Goal: Check status: Check status

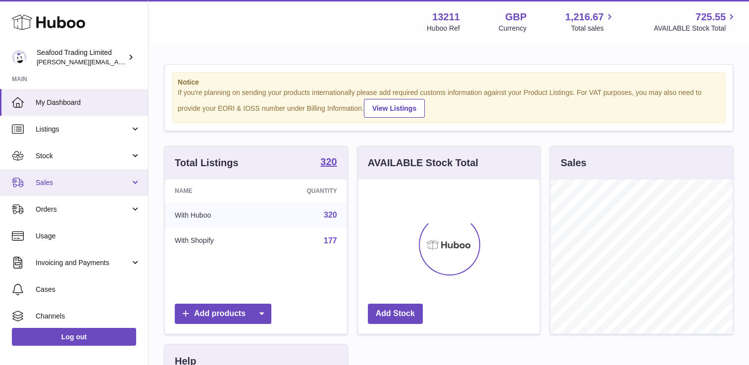
scroll to position [154, 182]
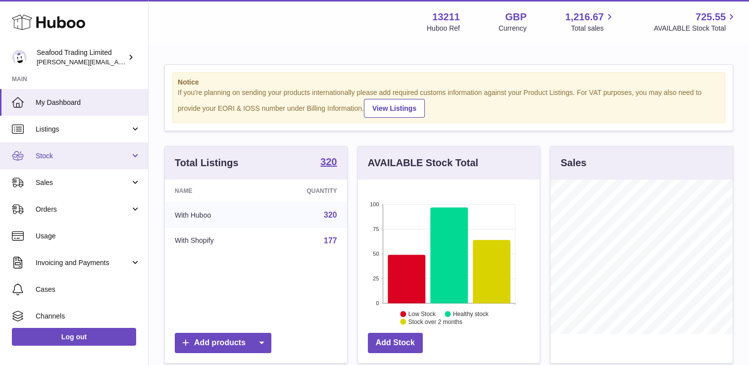
click at [74, 157] on span "Stock" at bounding box center [83, 155] width 95 height 9
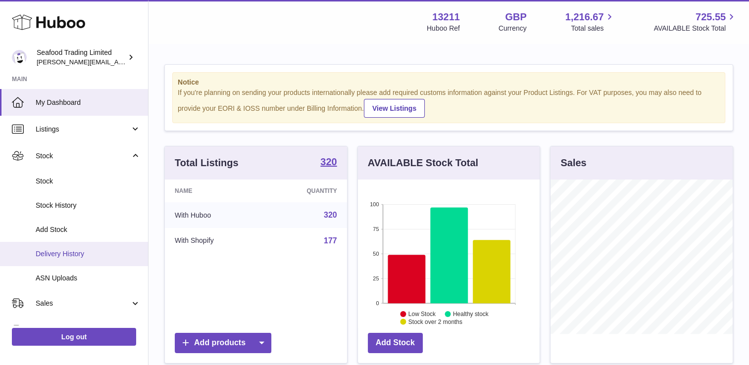
click at [70, 258] on span "Delivery History" at bounding box center [88, 253] width 105 height 9
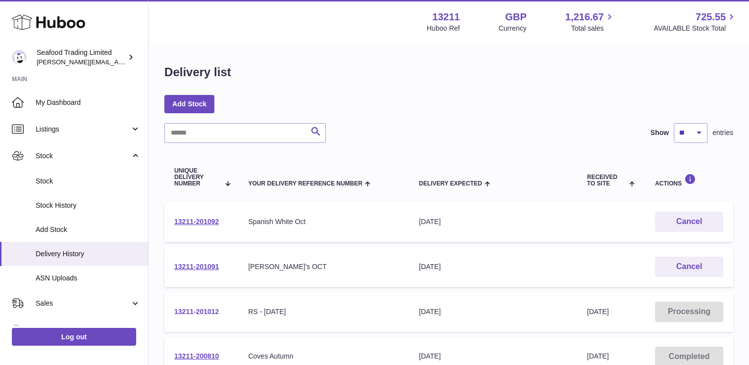
click at [193, 309] on link "13211-201012" at bounding box center [196, 312] width 45 height 8
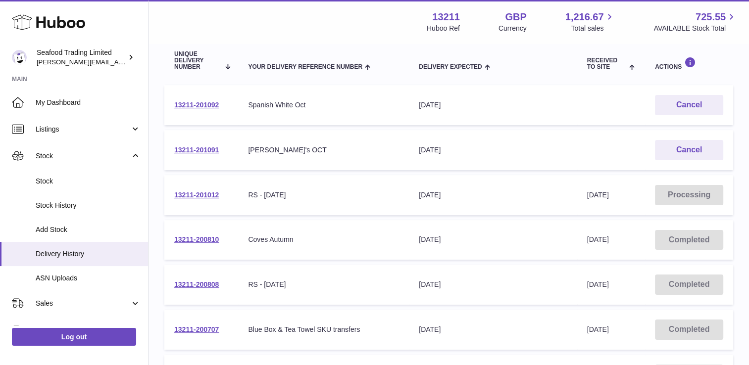
scroll to position [198, 0]
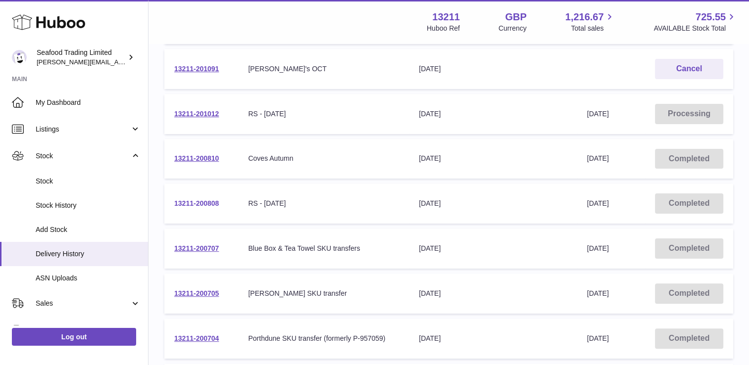
click at [202, 202] on link "13211-200808" at bounding box center [196, 203] width 45 height 8
click at [200, 246] on link "13211-200707" at bounding box center [196, 248] width 45 height 8
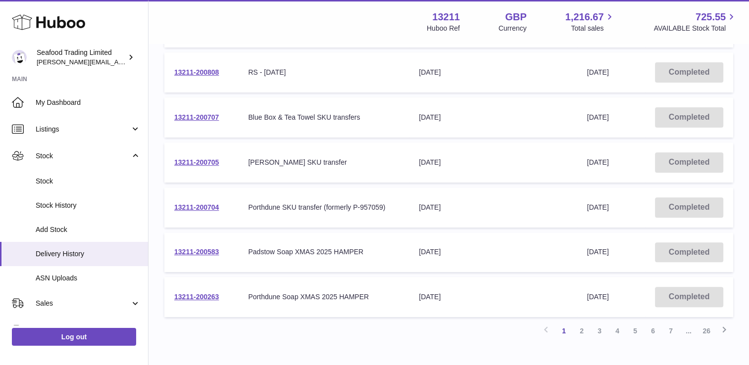
scroll to position [346, 0]
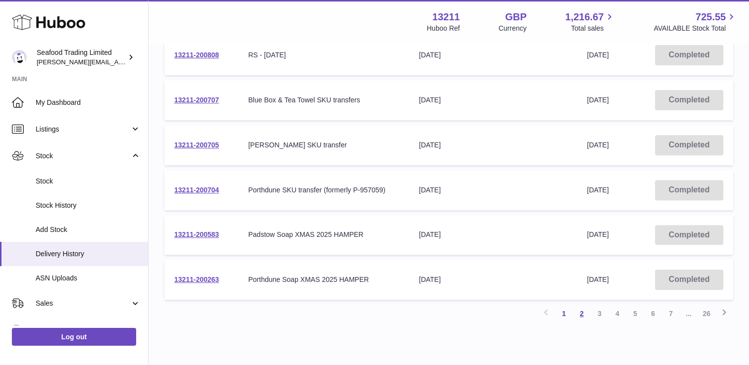
click at [582, 312] on link "2" at bounding box center [581, 314] width 18 height 18
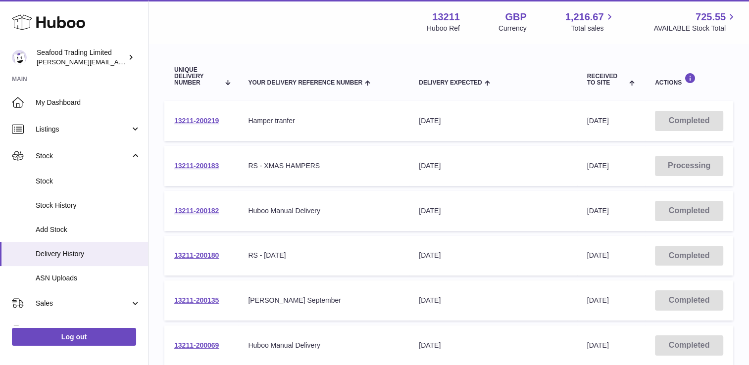
scroll to position [143, 0]
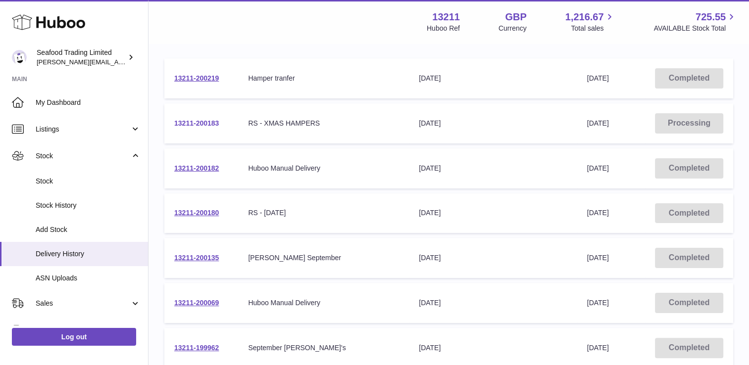
click at [206, 122] on link "13211-200183" at bounding box center [196, 123] width 45 height 8
click at [214, 209] on link "13211-200180" at bounding box center [196, 213] width 45 height 8
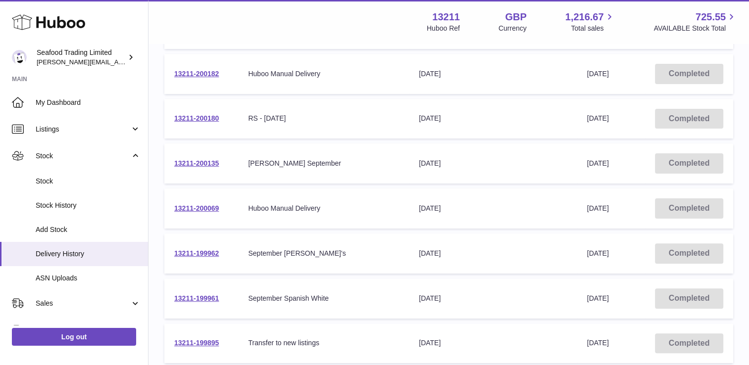
scroll to position [40, 0]
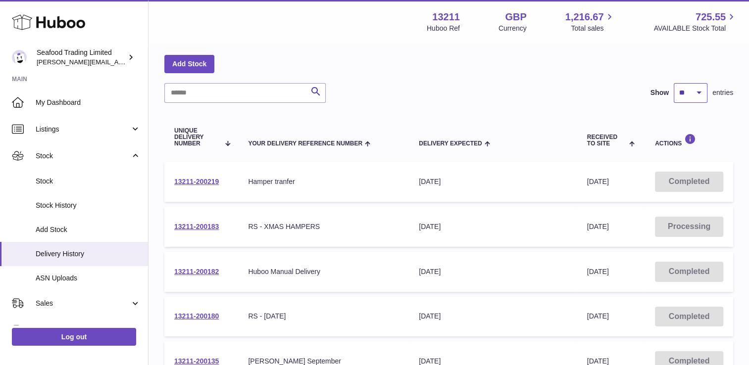
click at [689, 89] on select "** ** ** ***" at bounding box center [690, 93] width 34 height 20
select select "**"
click at [673, 83] on select "** ** ** ***" at bounding box center [690, 93] width 34 height 20
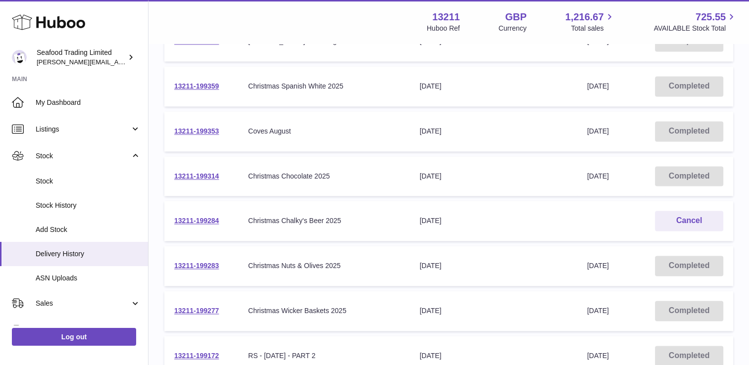
scroll to position [1492, 0]
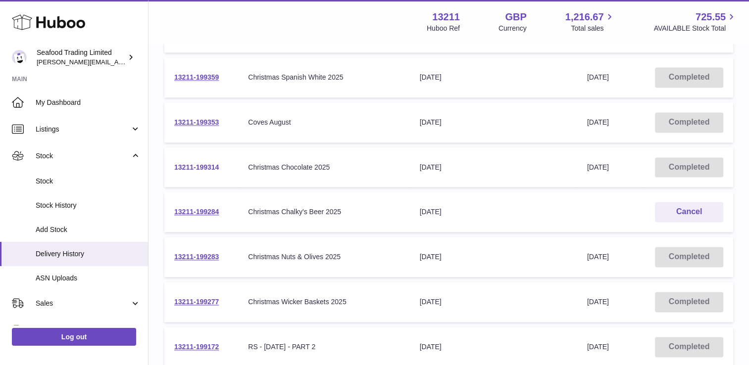
click at [190, 163] on link "13211-199314" at bounding box center [196, 167] width 45 height 8
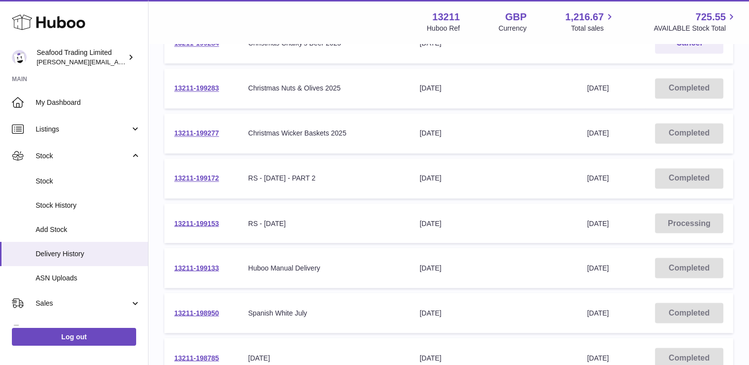
scroll to position [1664, 0]
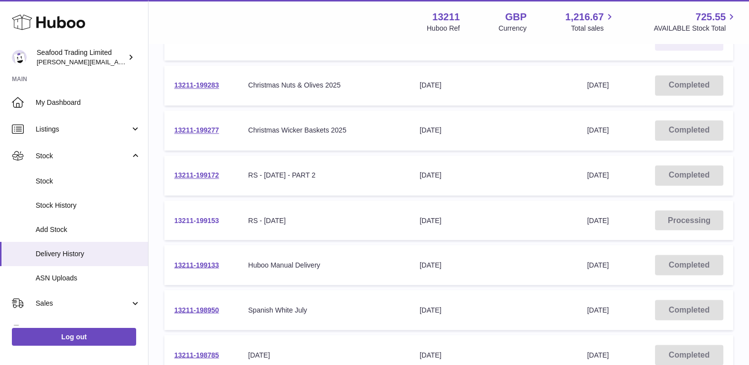
click at [205, 216] on link "13211-199153" at bounding box center [196, 220] width 45 height 8
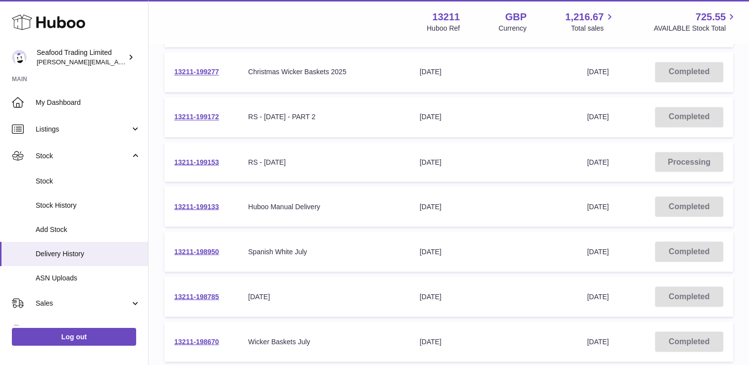
scroll to position [1812, 0]
click at [208, 292] on link "13211-198493" at bounding box center [196, 296] width 45 height 8
click at [209, 247] on link "13211-198670" at bounding box center [196, 251] width 45 height 8
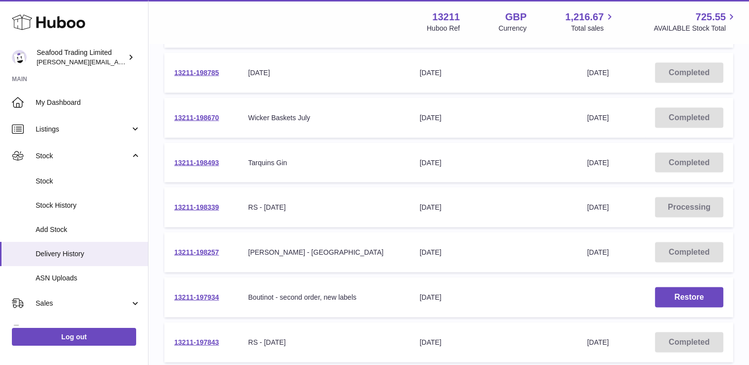
scroll to position [2176, 0]
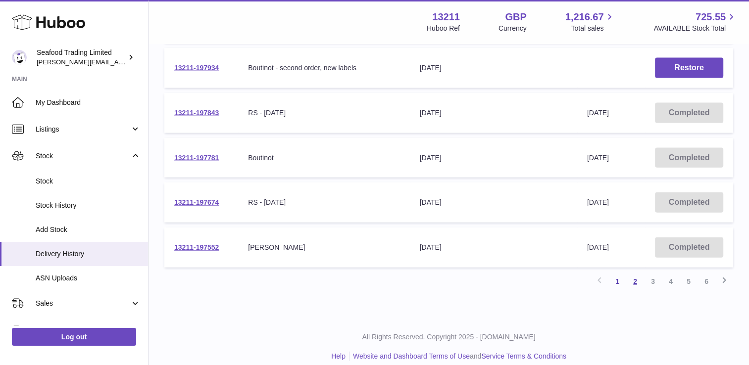
click at [635, 273] on link "2" at bounding box center [635, 282] width 18 height 18
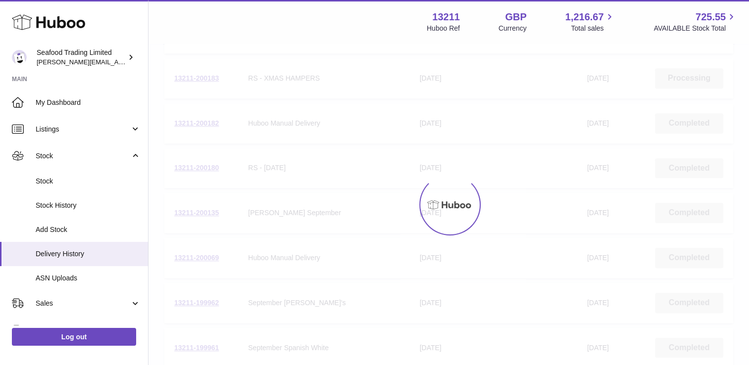
scroll to position [45, 0]
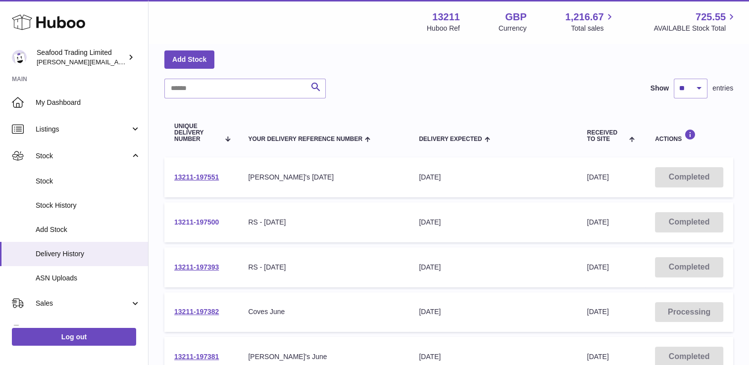
click at [209, 221] on link "13211-197500" at bounding box center [196, 222] width 45 height 8
click at [214, 267] on link "13211-197393" at bounding box center [196, 267] width 45 height 8
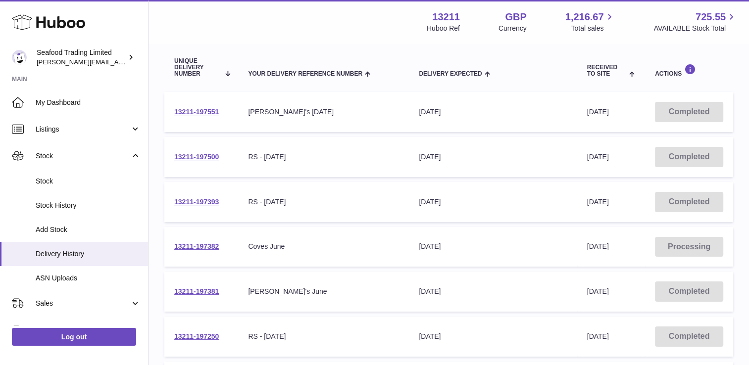
scroll to position [193, 0]
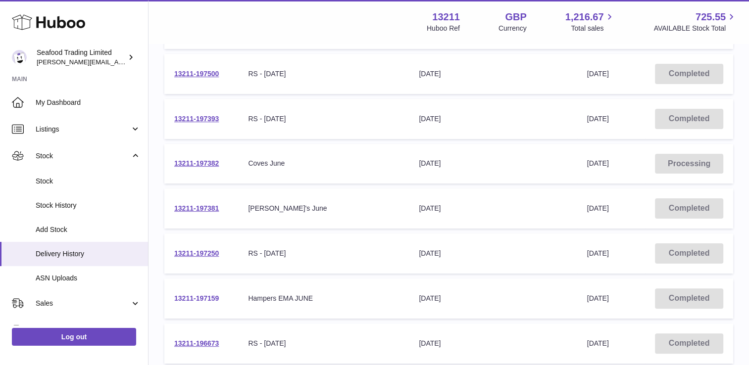
click at [206, 296] on link "13211-197159" at bounding box center [196, 298] width 45 height 8
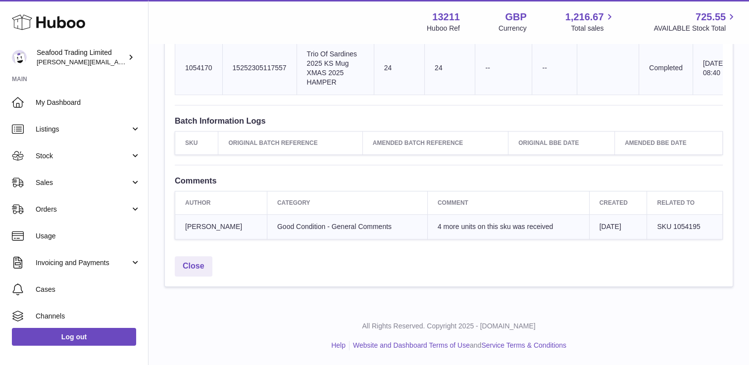
scroll to position [1247, 0]
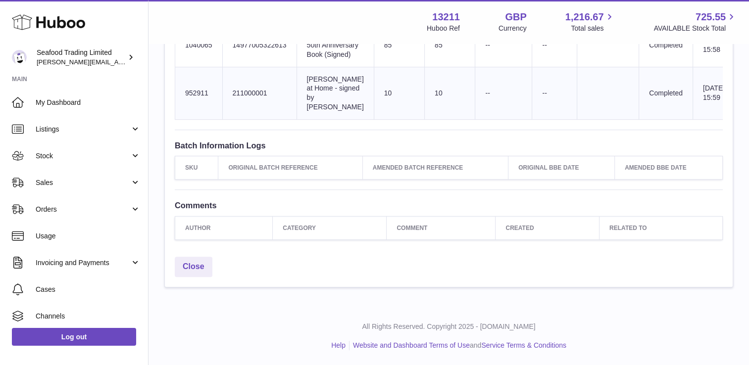
scroll to position [605, 0]
drag, startPoint x: 588, startPoint y: 238, endPoint x: 585, endPoint y: 234, distance: 5.6
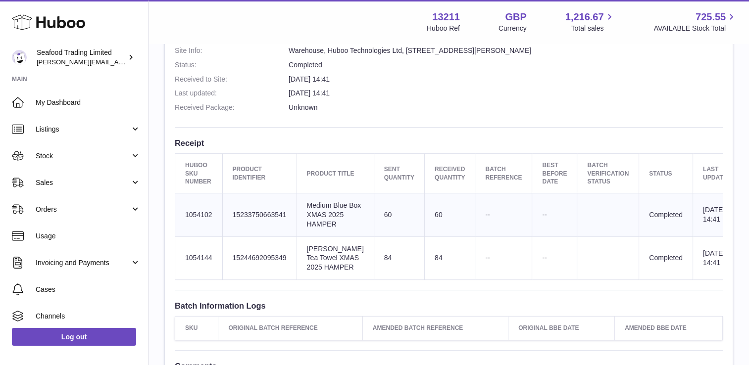
scroll to position [301, 0]
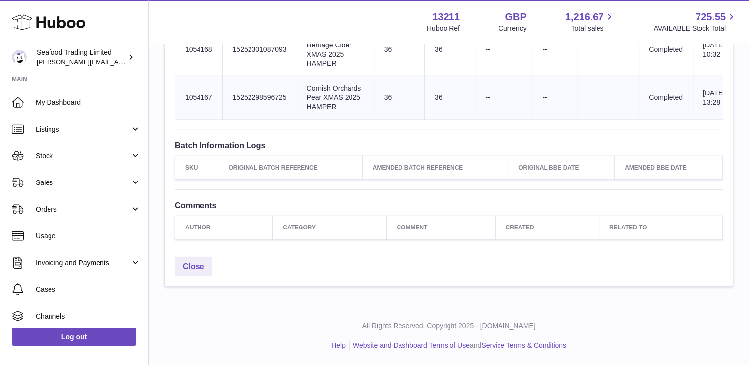
scroll to position [2782, 0]
drag, startPoint x: 756, startPoint y: 288, endPoint x: 751, endPoint y: 276, distance: 12.9
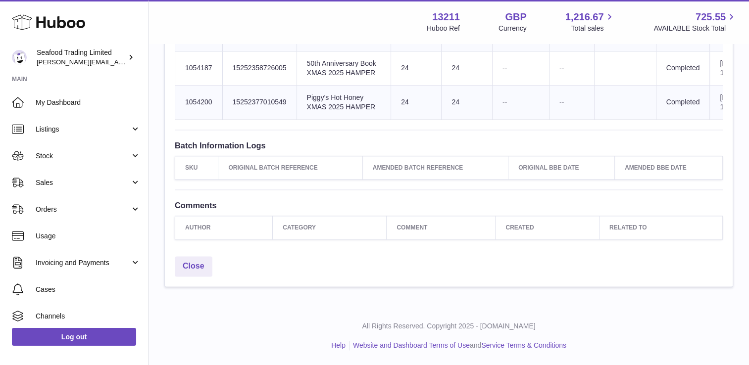
scroll to position [1734, 0]
drag, startPoint x: 663, startPoint y: 294, endPoint x: 652, endPoint y: 289, distance: 12.2
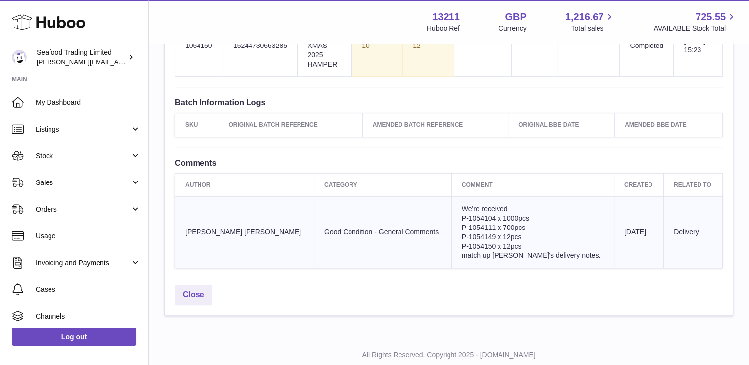
scroll to position [672, 0]
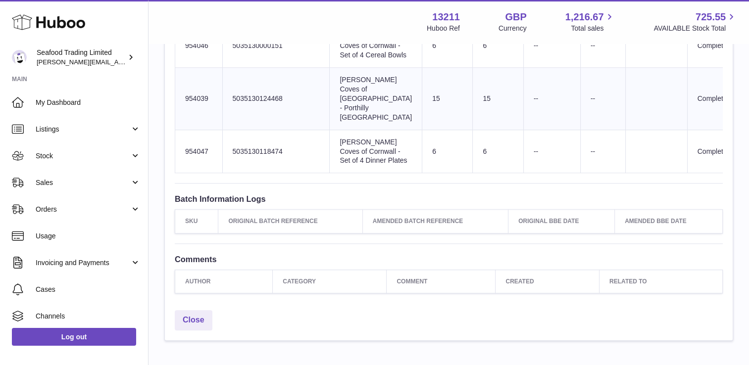
scroll to position [1221, 0]
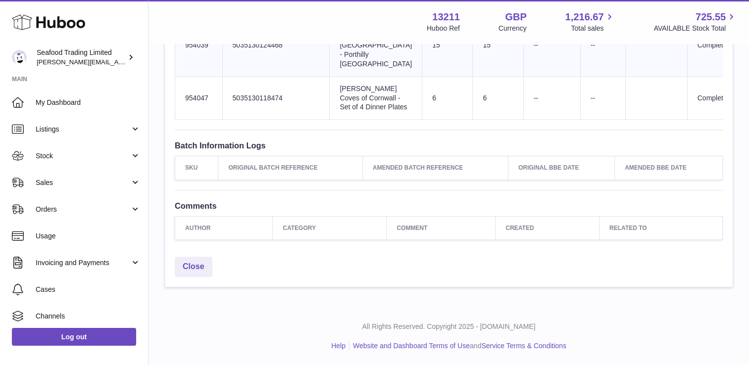
drag, startPoint x: 665, startPoint y: 254, endPoint x: 661, endPoint y: 249, distance: 6.3
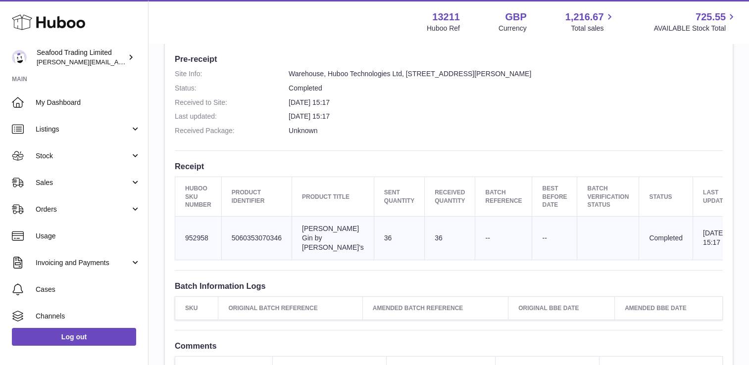
scroll to position [396, 0]
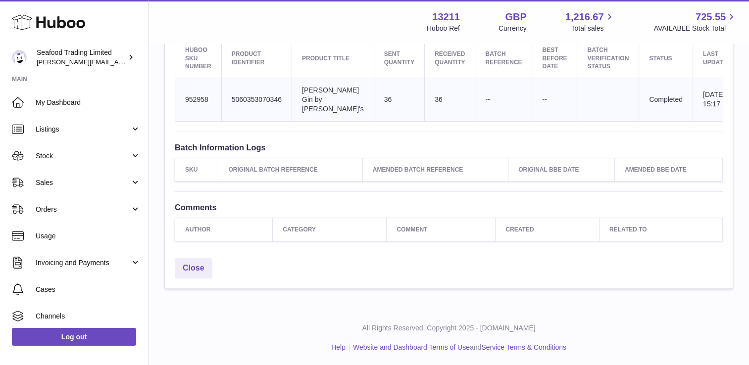
drag, startPoint x: 720, startPoint y: 230, endPoint x: 705, endPoint y: 224, distance: 16.9
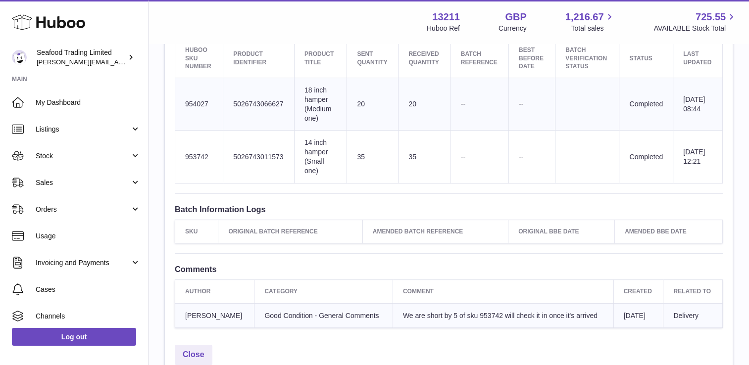
scroll to position [482, 0]
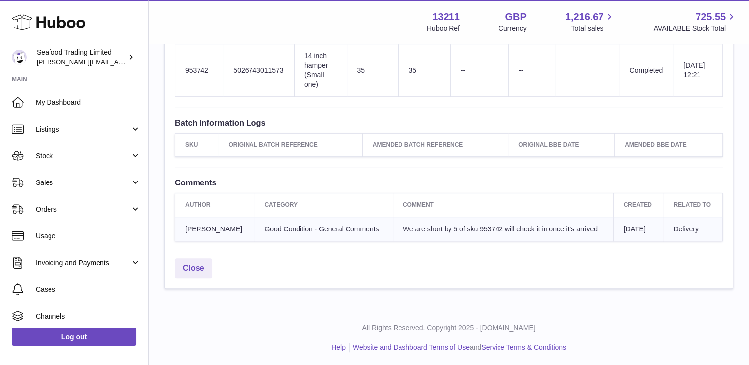
drag, startPoint x: 630, startPoint y: 229, endPoint x: 627, endPoint y: 221, distance: 8.3
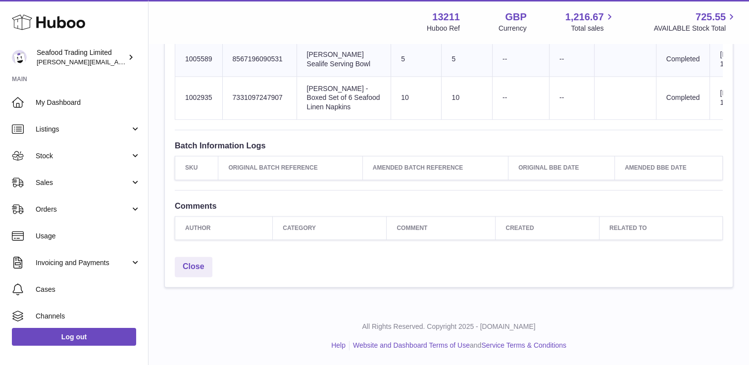
scroll to position [1300, 0]
drag, startPoint x: 730, startPoint y: 221, endPoint x: 741, endPoint y: 212, distance: 13.7
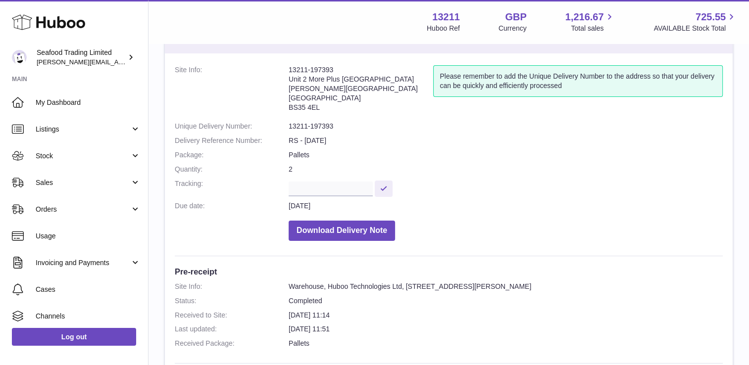
scroll to position [486, 0]
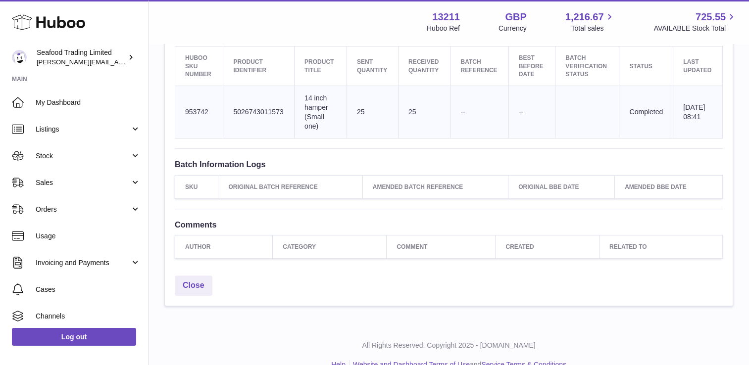
scroll to position [386, 0]
